Goal: Obtain resource: Download file/media

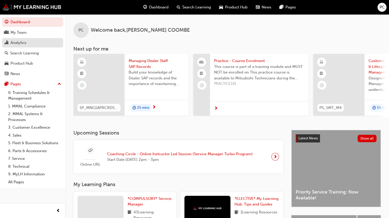
click at [16, 43] on div "Analytics" at bounding box center [18, 43] width 16 height 6
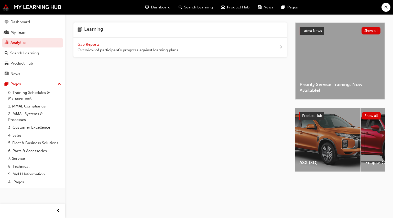
click at [85, 43] on span "Gap Reports" at bounding box center [88, 44] width 23 height 5
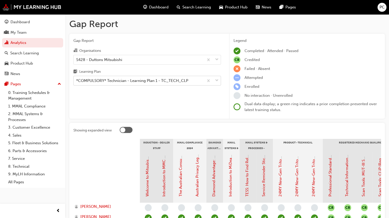
click at [97, 80] on div "*COMPULSORY* Technician - Learning Plan 1 - TC_TECH_CLP" at bounding box center [132, 81] width 112 height 6
click at [77, 80] on input "Learning Plan *COMPULSORY* Technician - Learning Plan 1 - TC_TECH_CLP" at bounding box center [76, 81] width 1 height 4
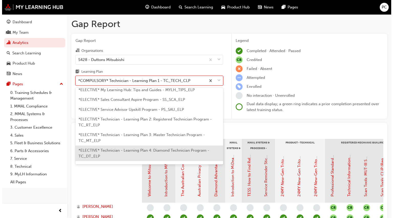
scroll to position [272, 0]
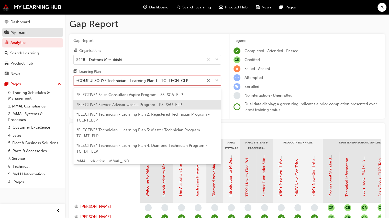
click at [13, 32] on div "My Team" at bounding box center [18, 33] width 16 height 6
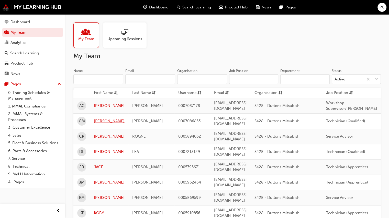
click at [103, 118] on link "[PERSON_NAME]" at bounding box center [109, 121] width 31 height 6
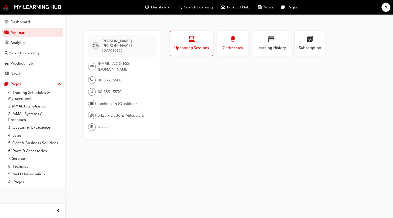
click at [230, 40] on span "award-icon" at bounding box center [233, 39] width 6 height 7
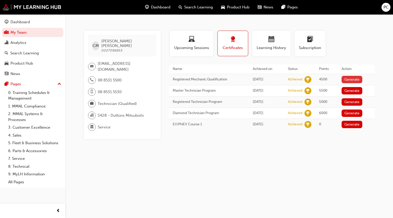
click at [353, 78] on button "Generate" at bounding box center [351, 79] width 21 height 7
click at [353, 90] on button "Generate" at bounding box center [351, 90] width 21 height 7
click at [355, 100] on button "Generate" at bounding box center [351, 101] width 21 height 7
click at [357, 112] on button "Generate" at bounding box center [351, 113] width 21 height 7
click at [359, 123] on button "Generate" at bounding box center [351, 124] width 21 height 7
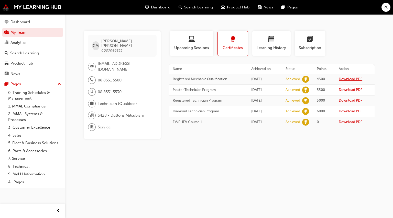
click at [350, 80] on link "Download PDF" at bounding box center [351, 79] width 24 height 4
click at [347, 90] on link "Download PDF" at bounding box center [351, 90] width 24 height 4
click at [351, 101] on link "Download PDF" at bounding box center [351, 100] width 24 height 4
click at [347, 110] on link "Download PDF" at bounding box center [351, 111] width 24 height 4
click at [354, 122] on link "Download PDF" at bounding box center [351, 122] width 24 height 4
